Goal: Book appointment/travel/reservation

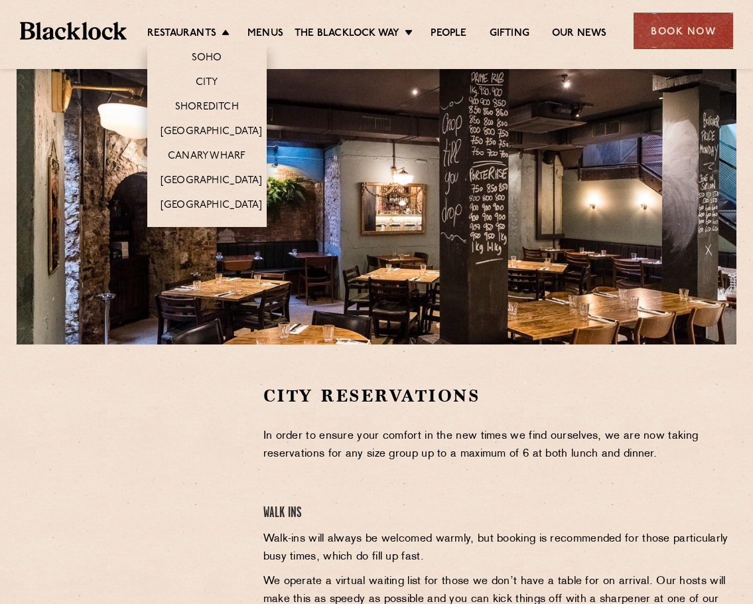
scroll to position [133, 0]
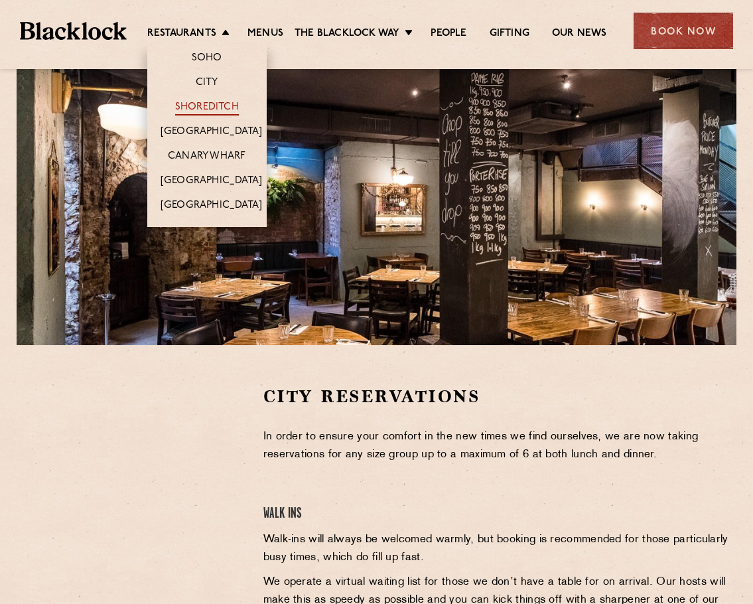
click at [213, 103] on link "Shoreditch" at bounding box center [207, 108] width 64 height 15
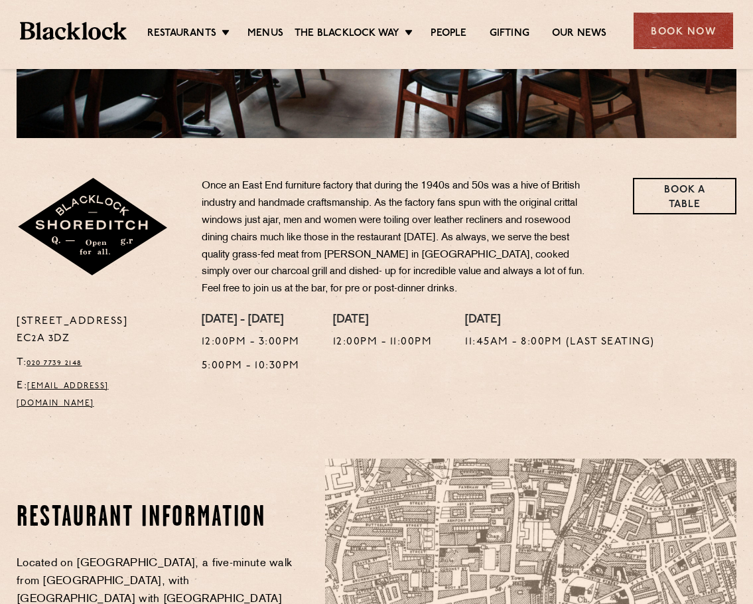
scroll to position [199, 0]
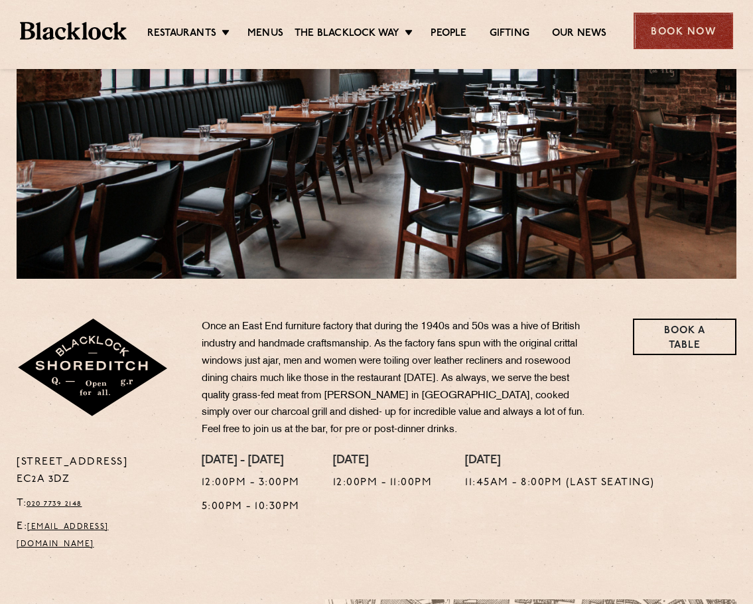
click at [675, 33] on div "Book Now" at bounding box center [682, 31] width 99 height 36
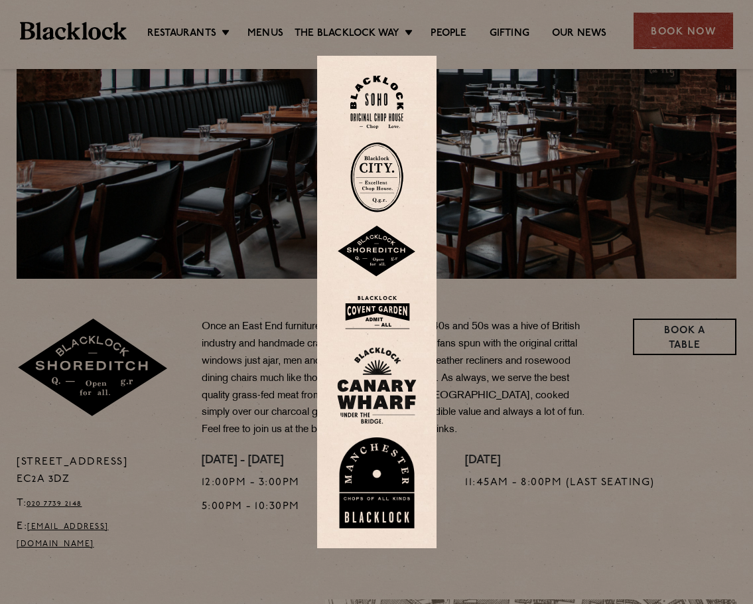
click at [399, 253] on img at bounding box center [377, 251] width 80 height 52
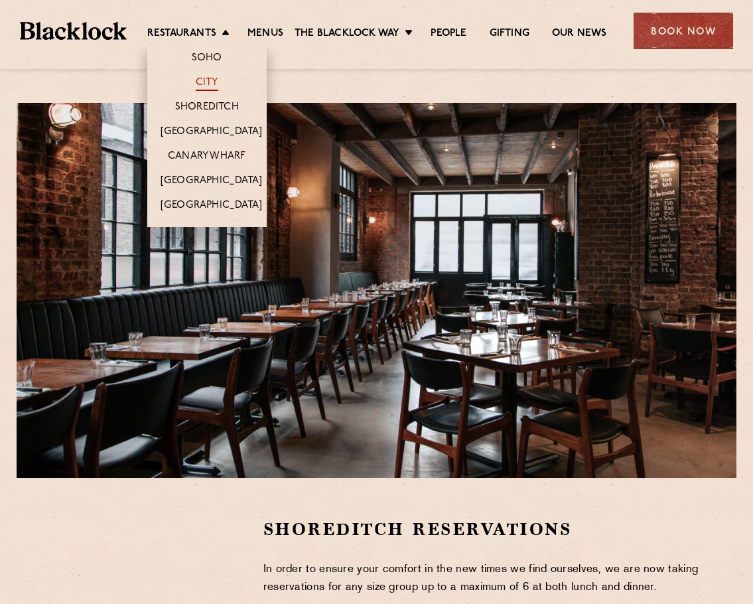
click at [210, 80] on link "City" at bounding box center [207, 83] width 23 height 15
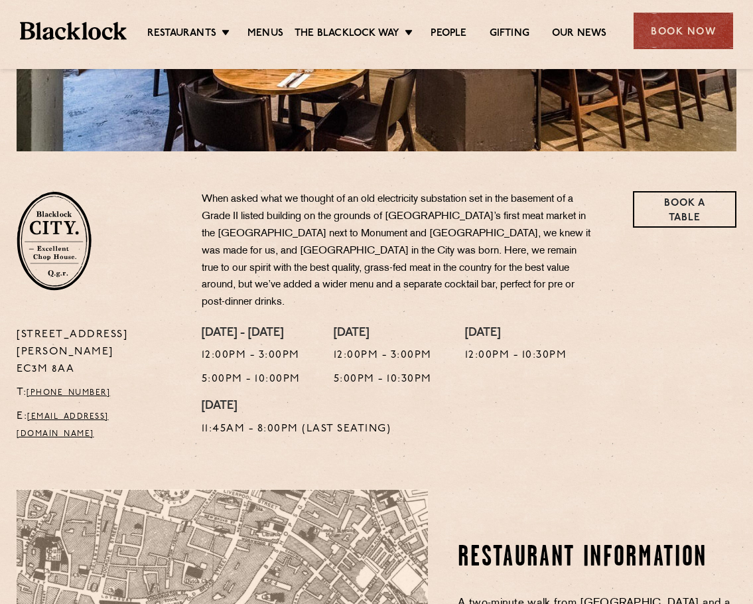
scroll to position [398, 0]
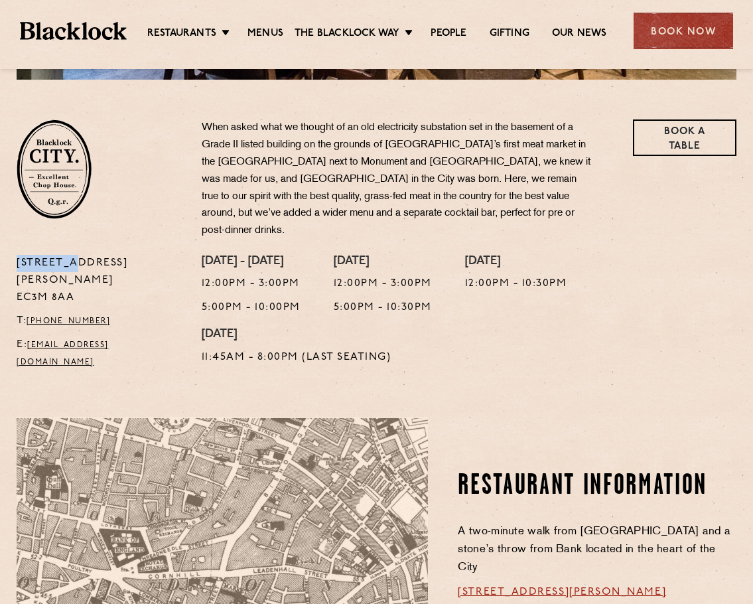
drag, startPoint x: 16, startPoint y: 243, endPoint x: 72, endPoint y: 244, distance: 56.4
click at [72, 255] on div "13 Philpot Lane EC3M 8AA T: +44 20 7998 7676 E: city@theblacklock.com" at bounding box center [99, 316] width 185 height 123
click at [72, 255] on p "13 Philpot Lane EC3M 8AA" at bounding box center [99, 281] width 165 height 52
drag, startPoint x: 538, startPoint y: 204, endPoint x: 509, endPoint y: 49, distance: 157.9
click at [538, 202] on p "When asked what we thought of an old electricity substation set in the basement…" at bounding box center [397, 179] width 391 height 120
